Goal: Find specific page/section: Find specific page/section

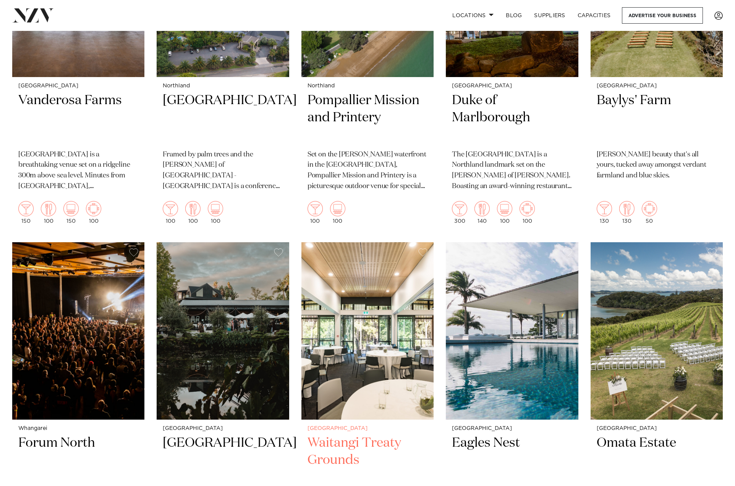
scroll to position [458, 0]
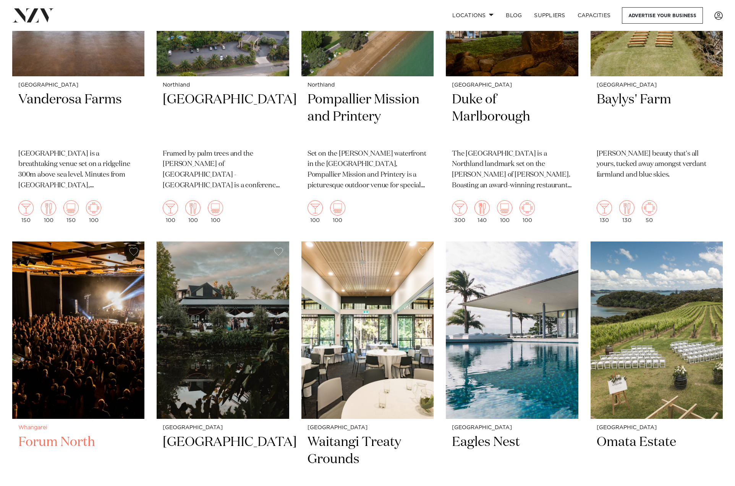
click at [52, 434] on h2 "Forum North" at bounding box center [78, 460] width 120 height 52
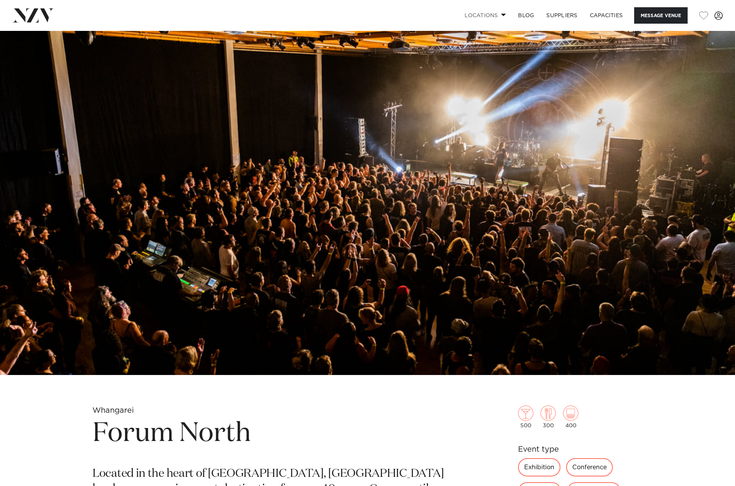
click at [498, 17] on link "Locations" at bounding box center [484, 15] width 53 height 16
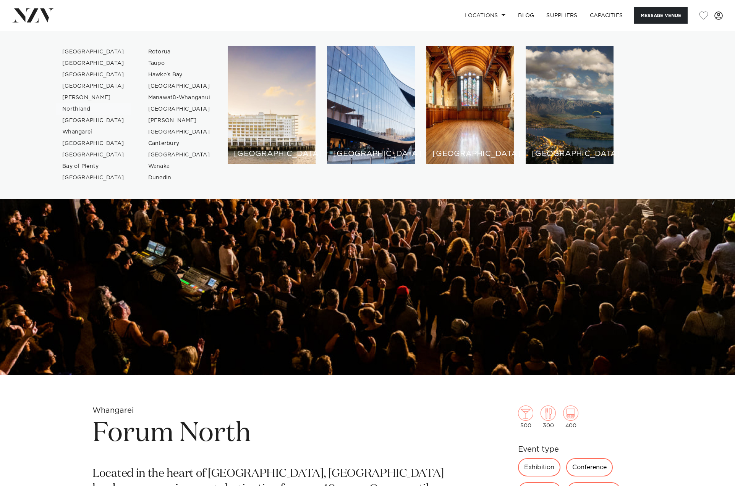
click at [77, 108] on link "Northland" at bounding box center [93, 108] width 74 height 11
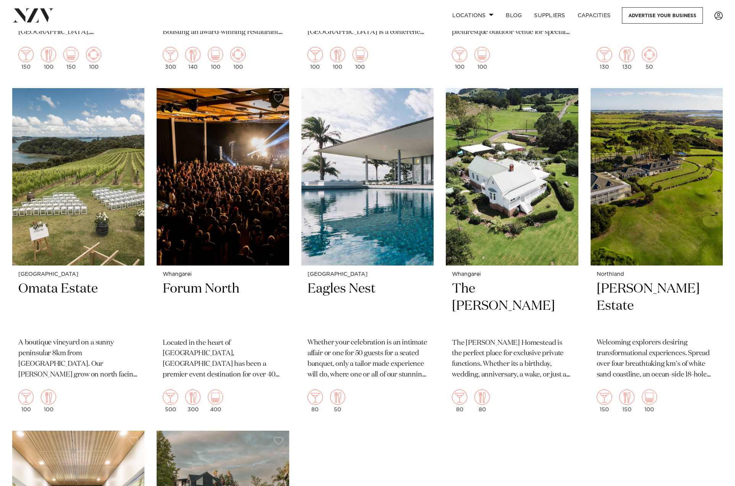
scroll to position [611, 0]
